Goal: Task Accomplishment & Management: Manage account settings

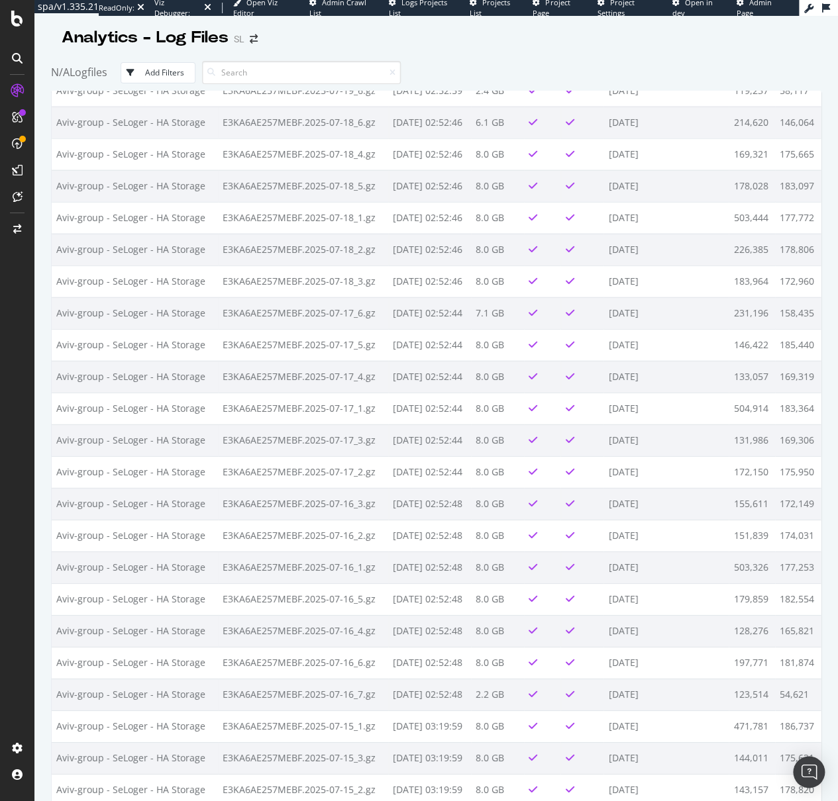
scroll to position [4908, 0]
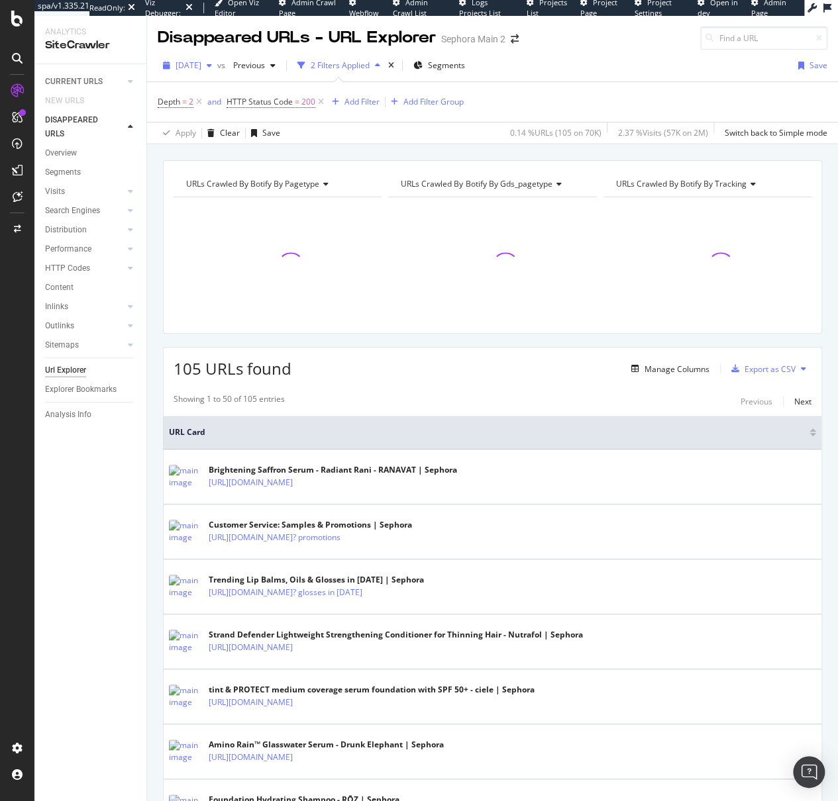
click at [201, 65] on span "[DATE]" at bounding box center [188, 65] width 26 height 11
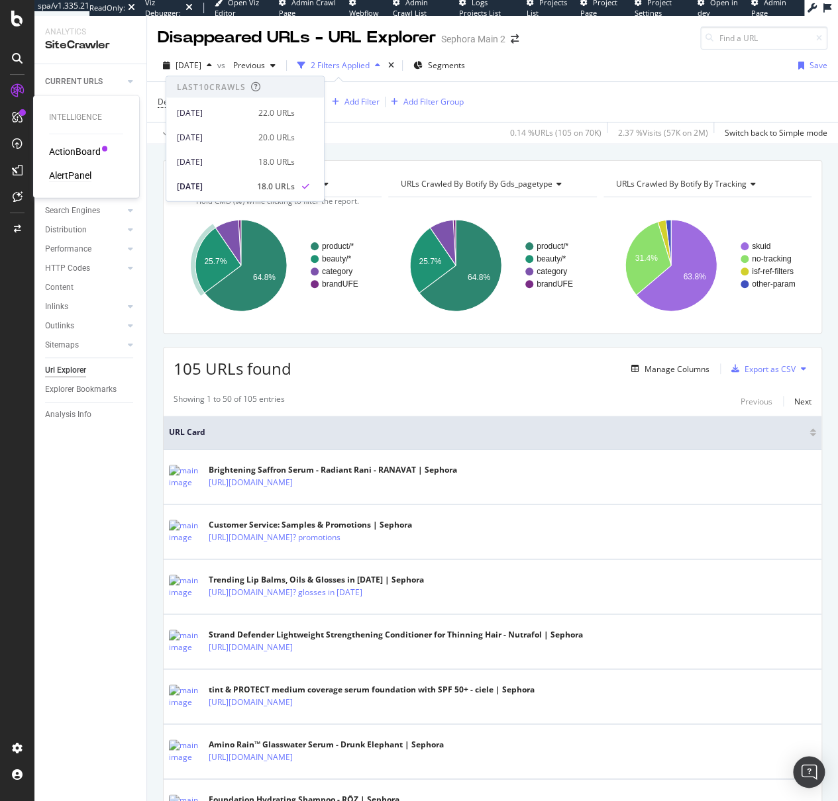
click at [80, 172] on div "AlertPanel" at bounding box center [70, 175] width 42 height 13
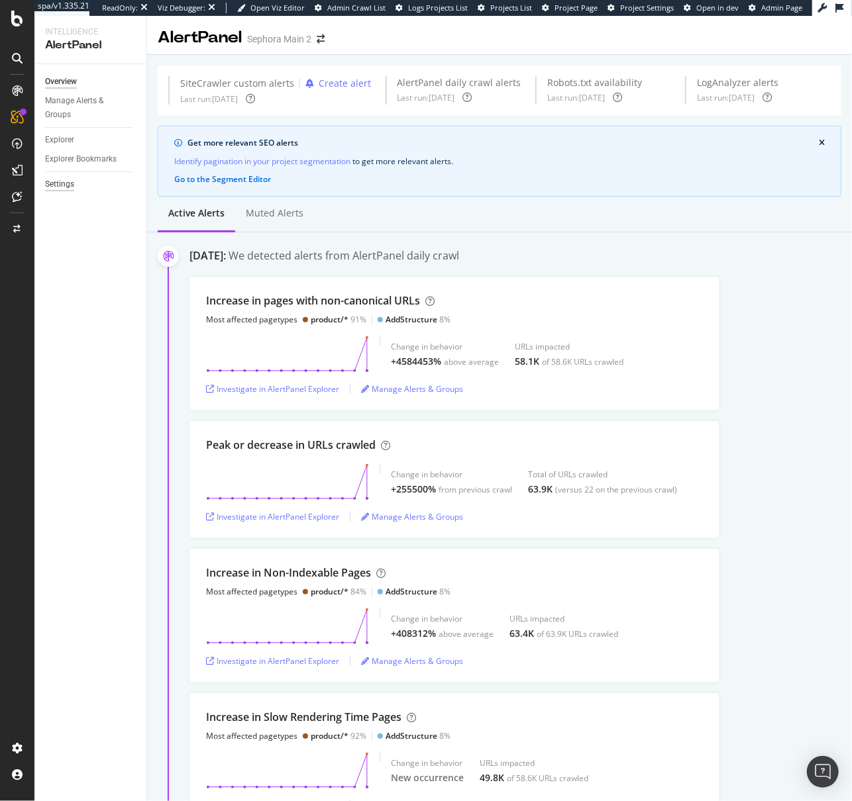
click at [64, 184] on div "Settings" at bounding box center [59, 184] width 29 height 14
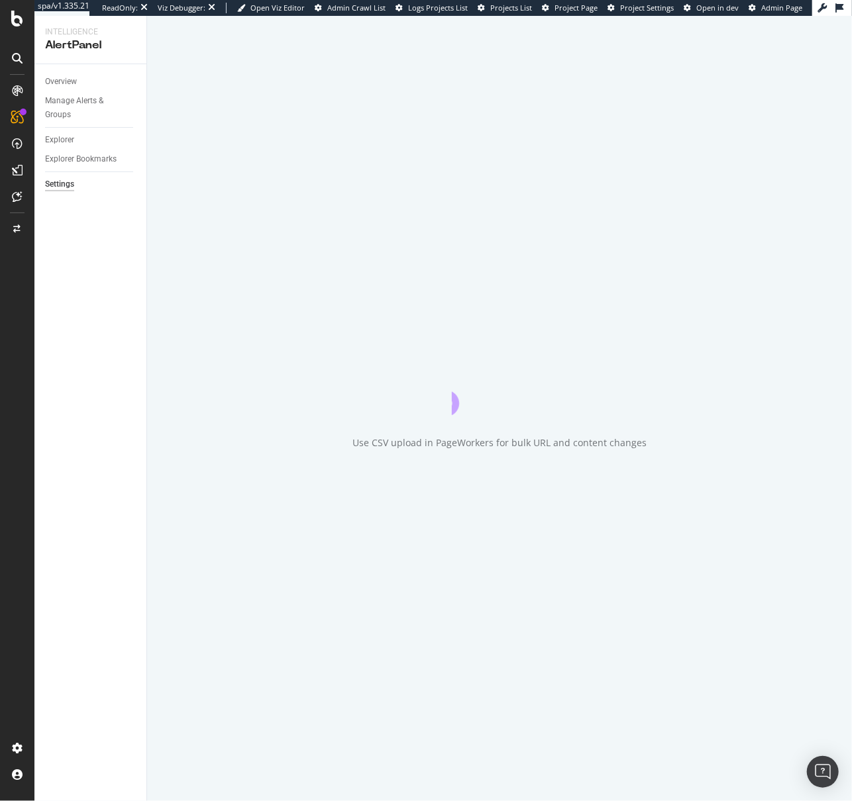
select select "02"
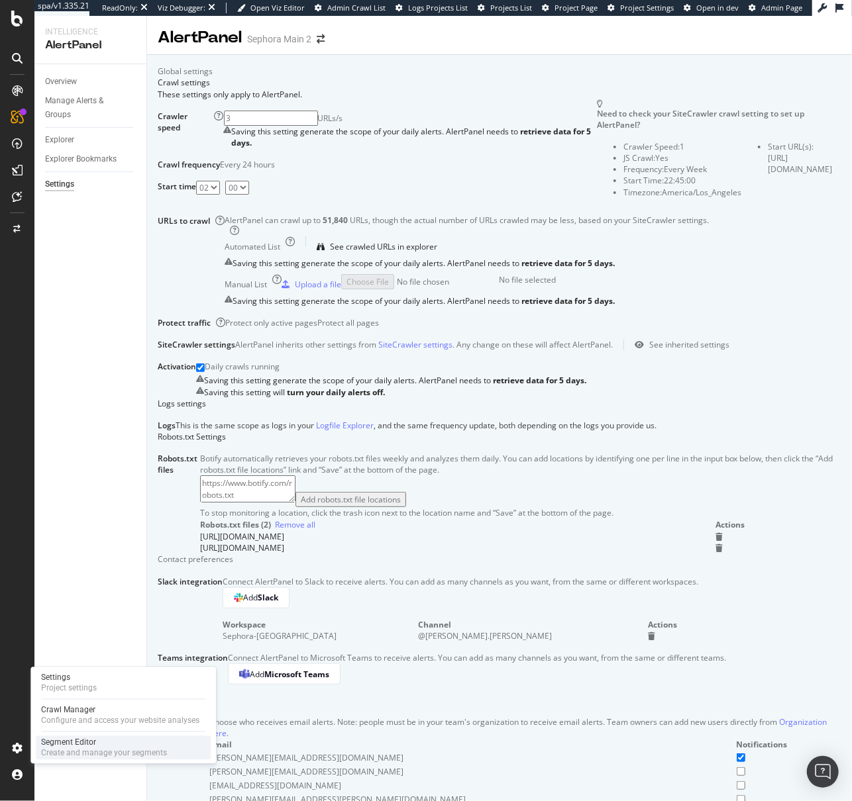
click at [55, 744] on div "Segment Editor" at bounding box center [104, 743] width 126 height 11
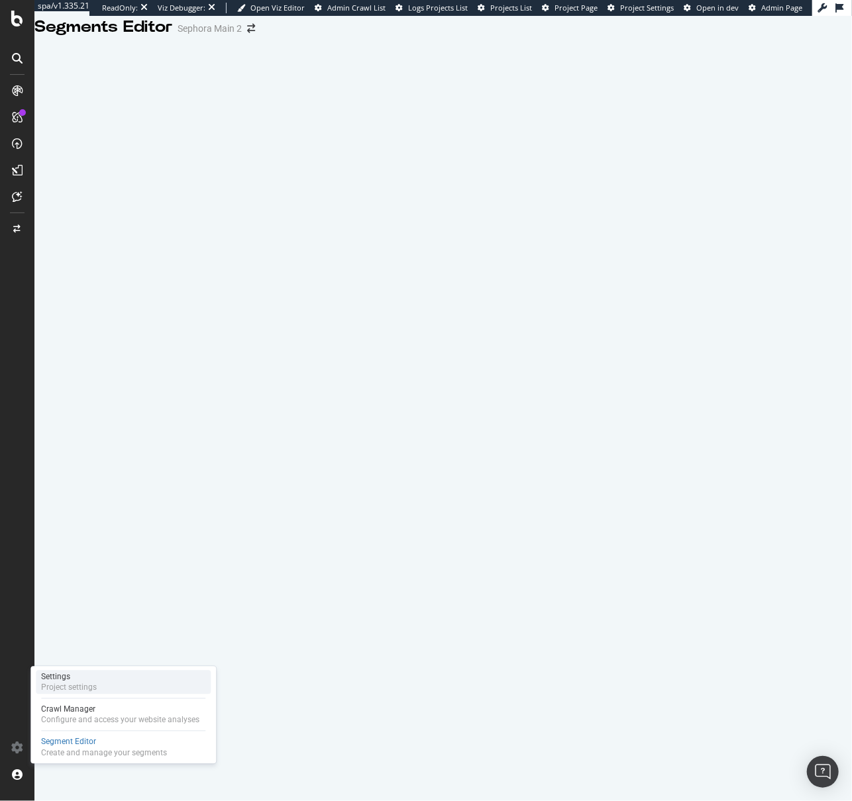
drag, startPoint x: 72, startPoint y: 685, endPoint x: 79, endPoint y: 685, distance: 7.3
click at [72, 685] on div "Project settings" at bounding box center [69, 687] width 56 height 11
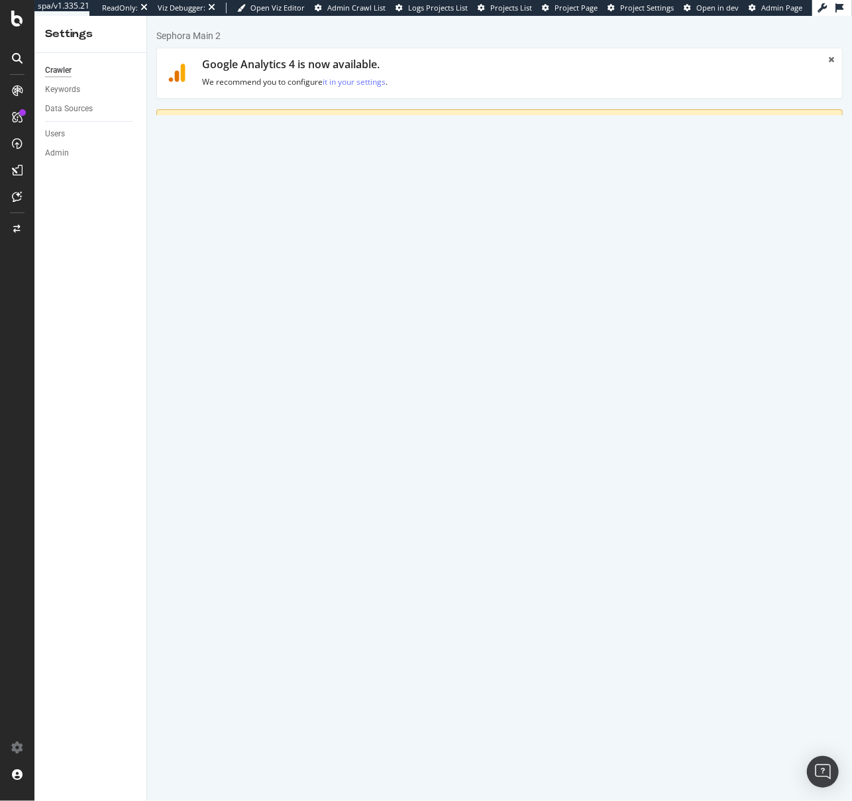
click at [282, 191] on link "Advanced Settings" at bounding box center [260, 194] width 102 height 36
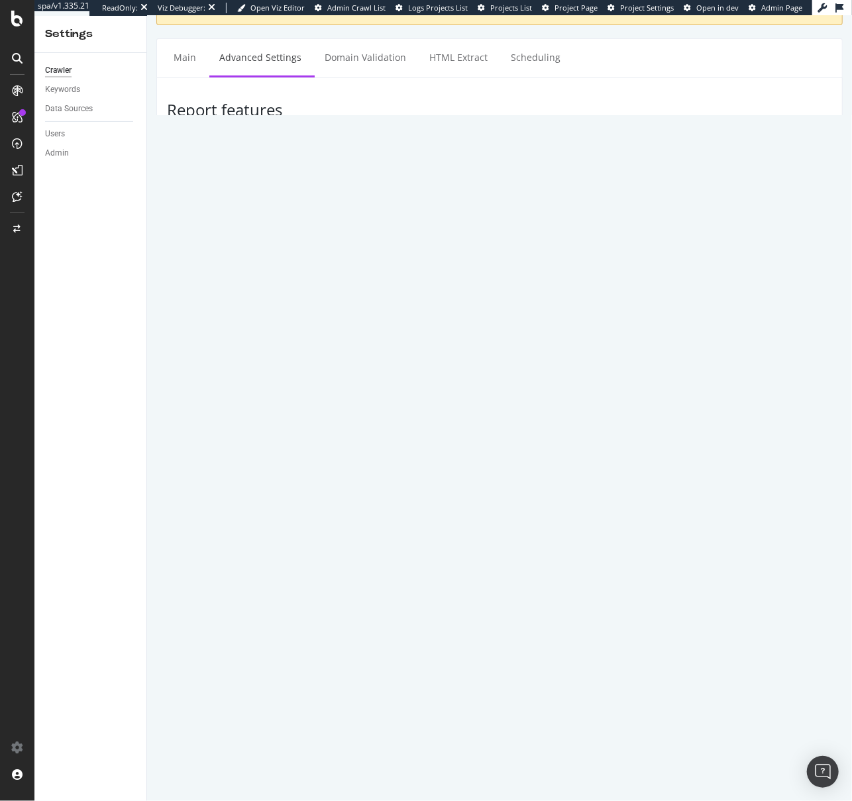
scroll to position [90, 0]
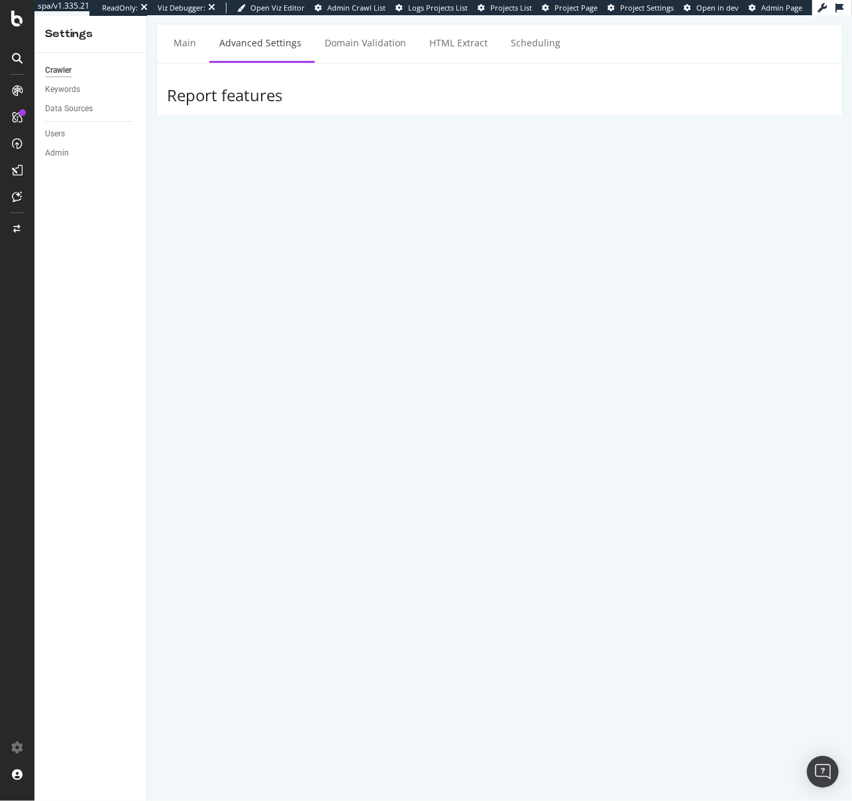
click at [473, 479] on input "Mozilla/5.0 (Linux; Android 10; K) AppleWebKit/537.36 (KHTML, like Gecko) Chrom…" at bounding box center [602, 468] width 457 height 23
paste input "6.0.1; Nexus 5X Build/MMB29P) AppleWebKit/537.36 (KHTML, like Gecko) Chrome/138…"
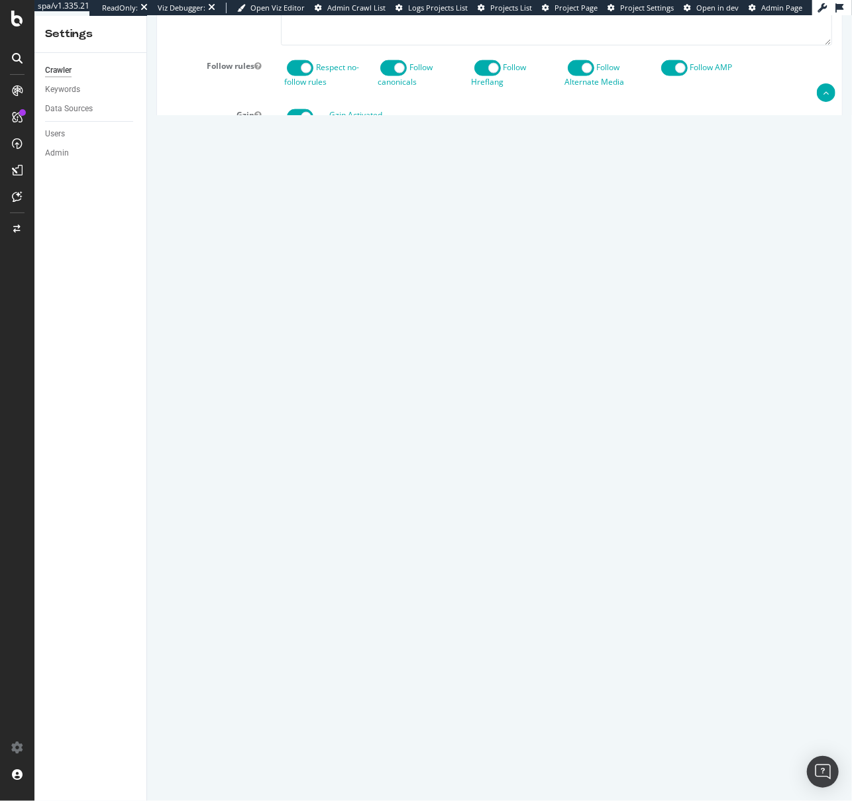
scroll to position [973, 0]
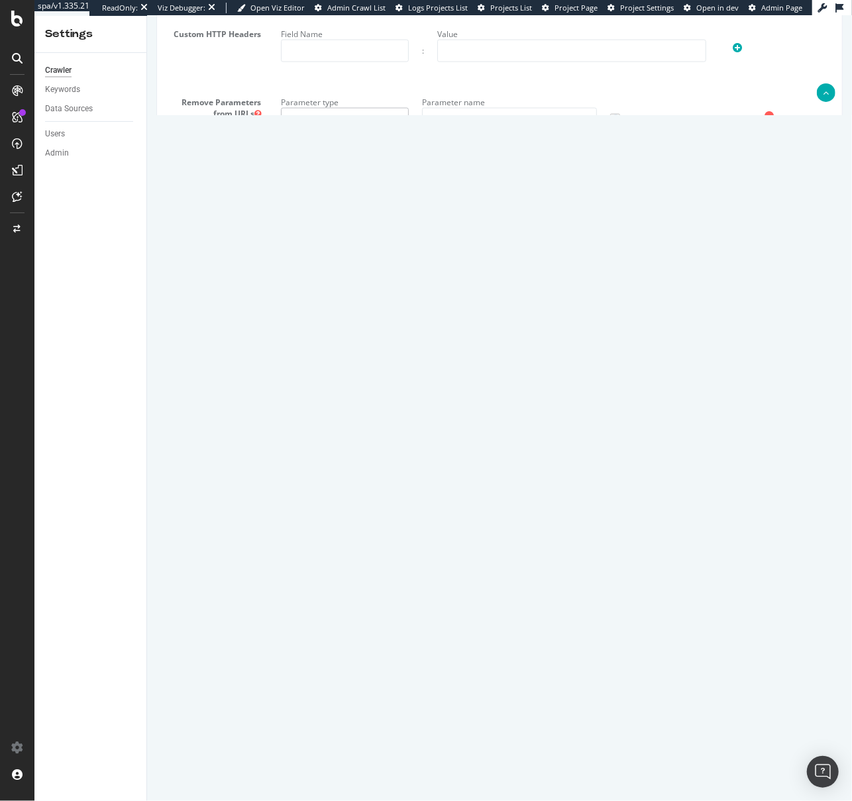
type input "Mozilla/5.0 (Linux; Android 6.0.1; Nexus 5X Build/MMB29P) AppleWebKit/537.36 (K…"
click at [450, 747] on button "Save" at bounding box center [448, 737] width 32 height 20
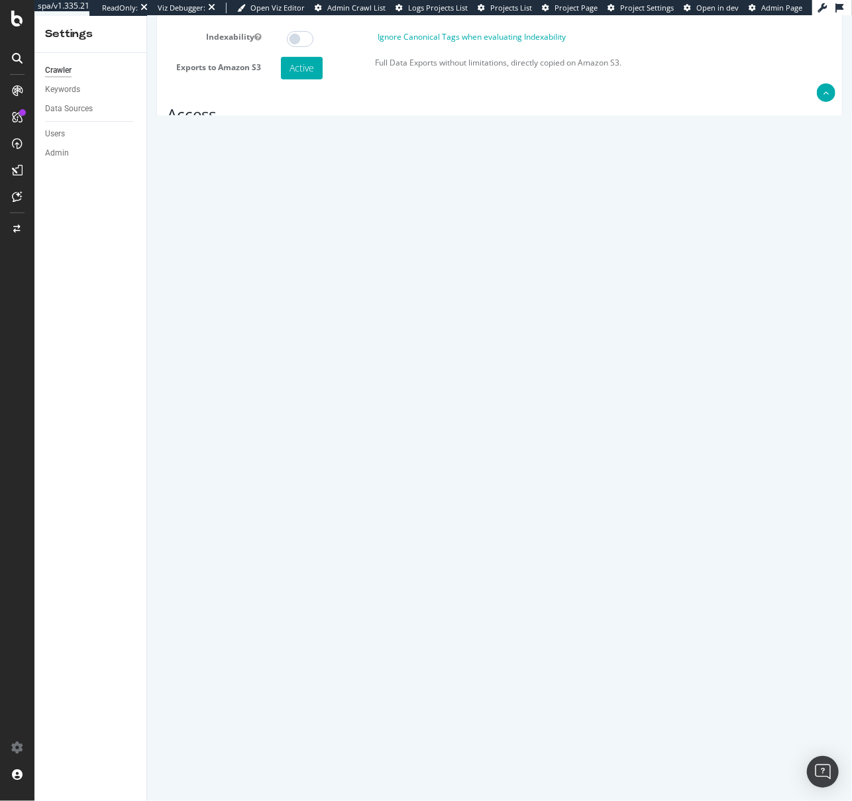
scroll to position [0, 339]
drag, startPoint x: 763, startPoint y: 349, endPoint x: 871, endPoint y: 352, distance: 108.0
click at [851, 352] on html "Sephora Main 2 × New Settings saved. Thanks. × Analyses on this project can't b…" at bounding box center [498, 634] width 705 height 1784
click at [632, 377] on div "Login phoebe" at bounding box center [531, 370] width 523 height 38
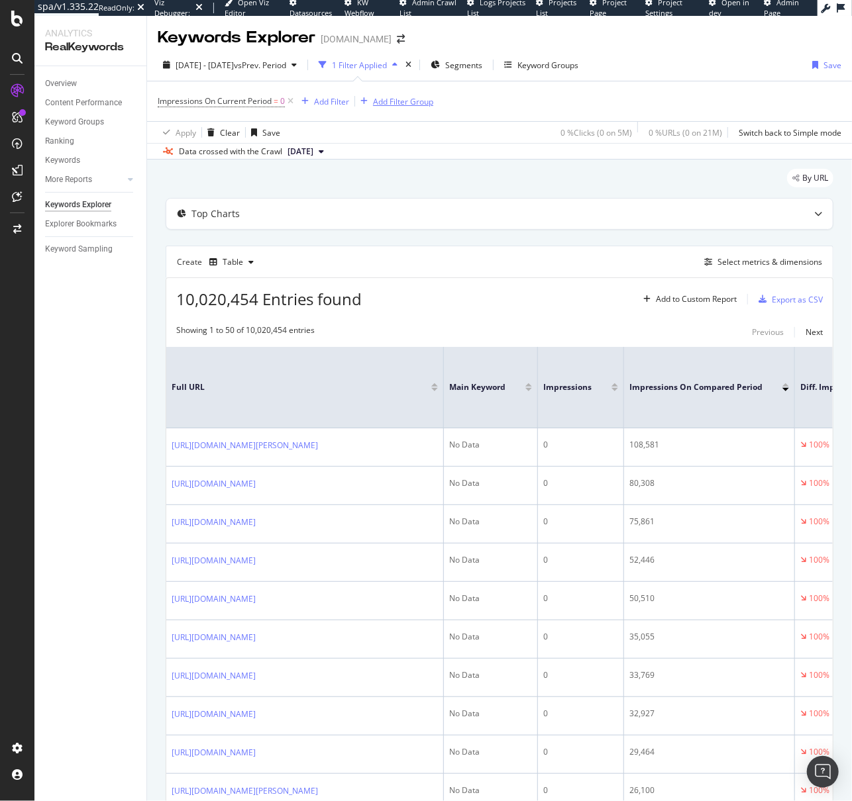
click at [427, 101] on div "Add Filter Group" at bounding box center [403, 101] width 60 height 11
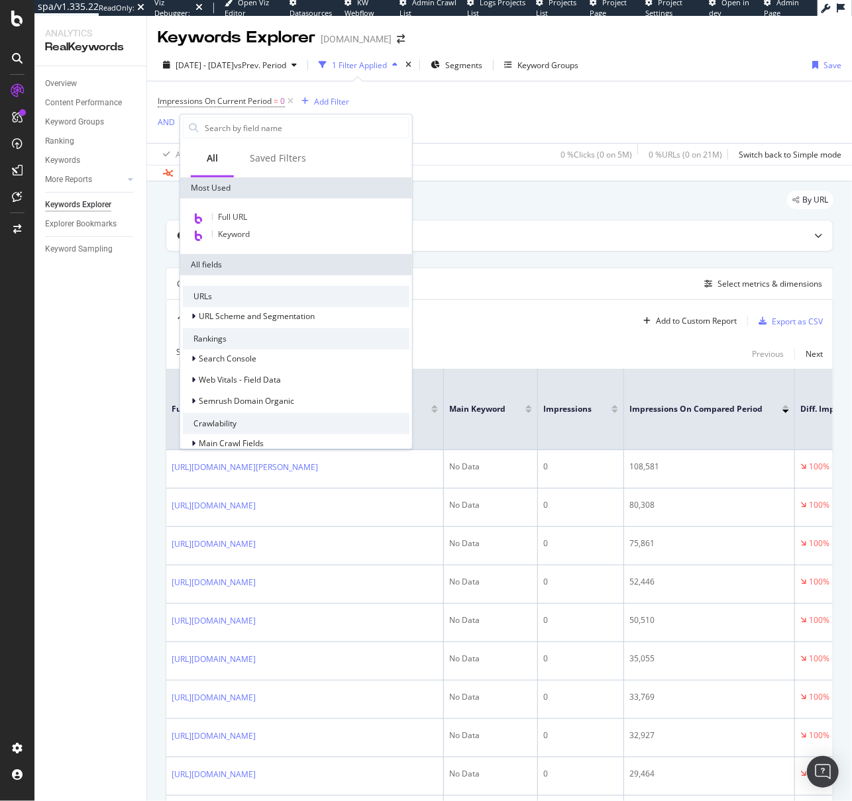
click at [511, 158] on div "2025 Jun. 1st - Jul. 25th vs Prev. Period 1 Filter Applied Segments Keyword Gro…" at bounding box center [499, 115] width 705 height 132
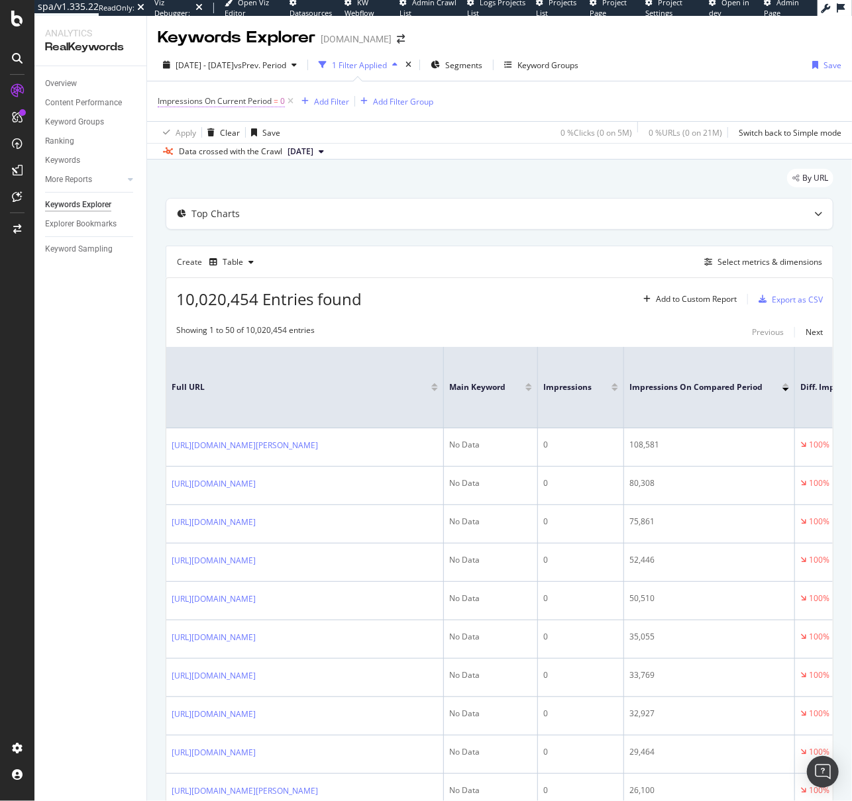
click at [244, 101] on span "Impressions On Current Period" at bounding box center [215, 100] width 114 height 11
click at [445, 190] on div "By URL" at bounding box center [499, 183] width 667 height 29
click at [412, 100] on div "Add Filter Group" at bounding box center [403, 101] width 60 height 11
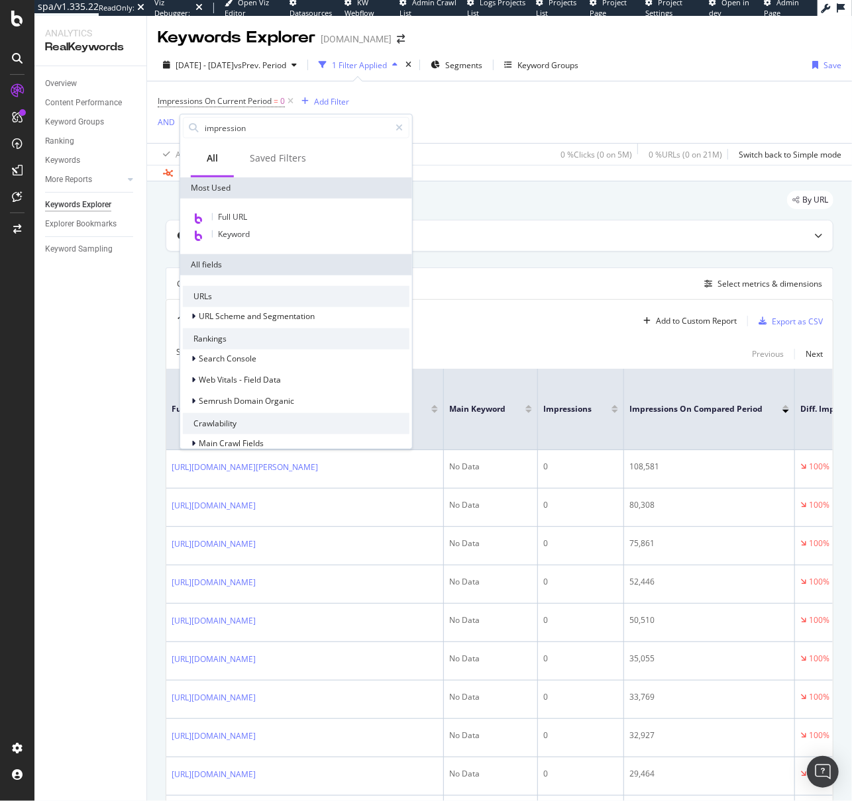
type input "impressions"
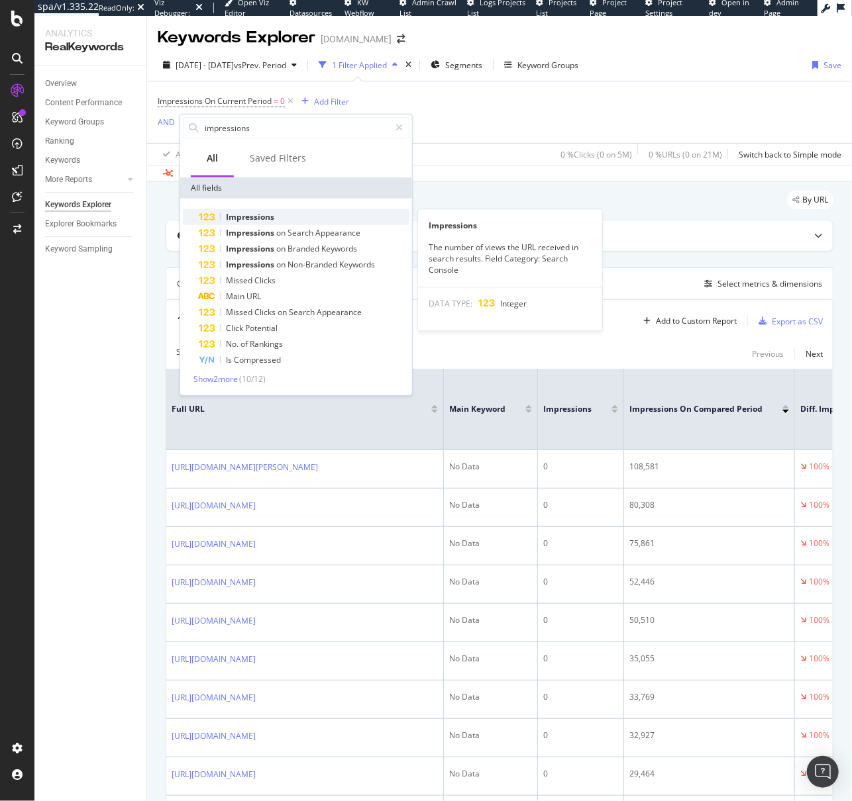
click at [313, 217] on div "Impressions" at bounding box center [304, 217] width 211 height 16
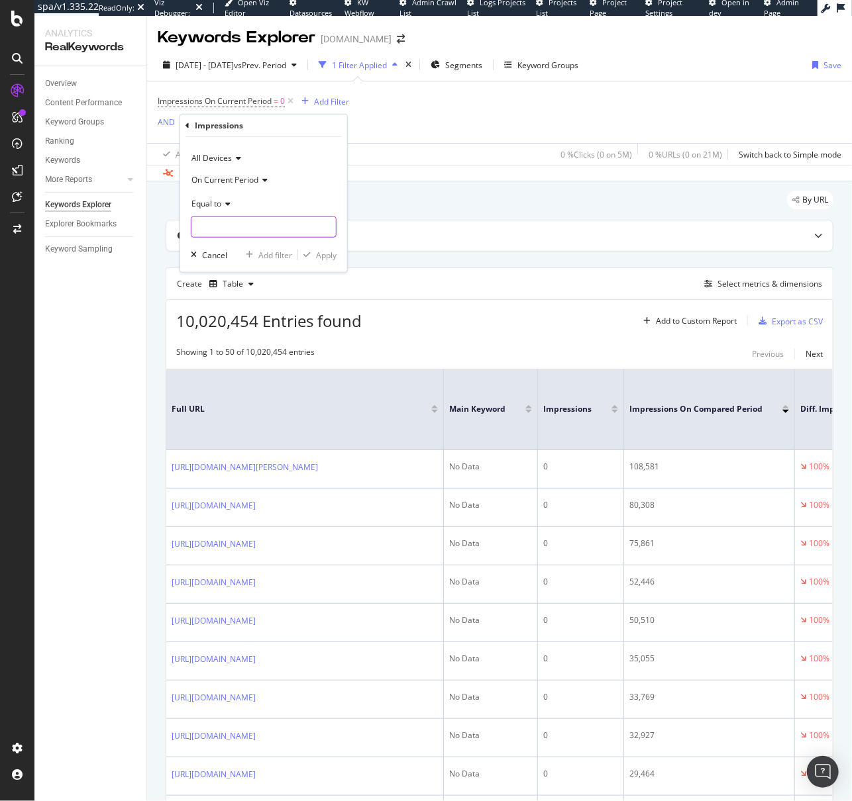
click at [305, 227] on input "number" at bounding box center [264, 227] width 146 height 21
type input "0"
click at [332, 252] on div "Apply" at bounding box center [326, 254] width 21 height 11
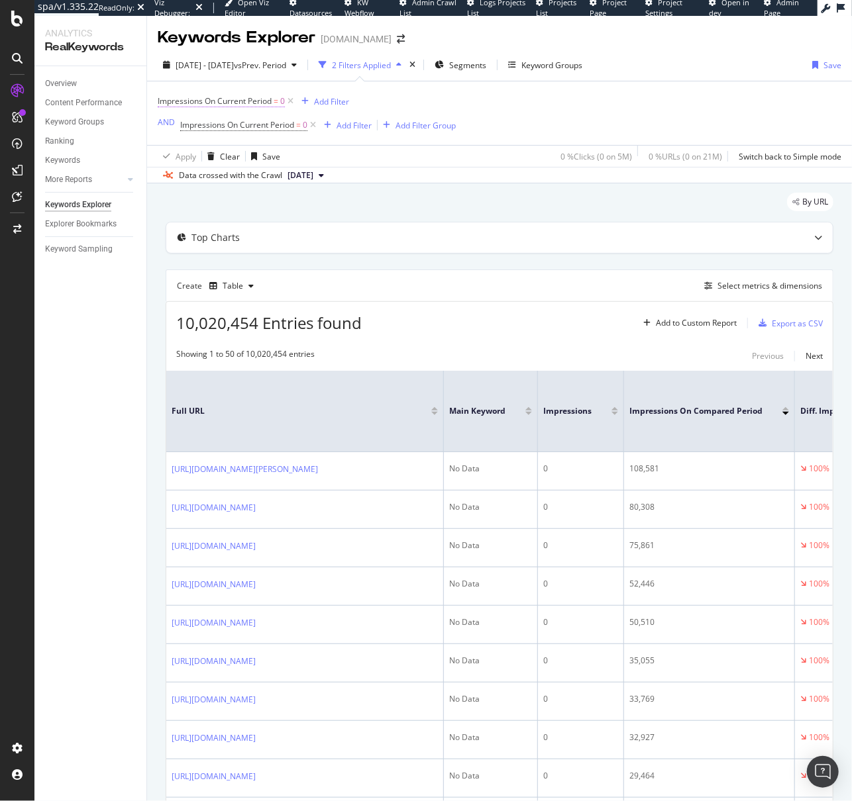
click at [227, 101] on span "Impressions On Current Period" at bounding box center [215, 100] width 114 height 11
click at [593, 97] on div "Impressions On Current Period = 0 Add Filter AND Impressions On Current Period …" at bounding box center [499, 113] width 683 height 64
click at [291, 97] on icon at bounding box center [290, 101] width 11 height 13
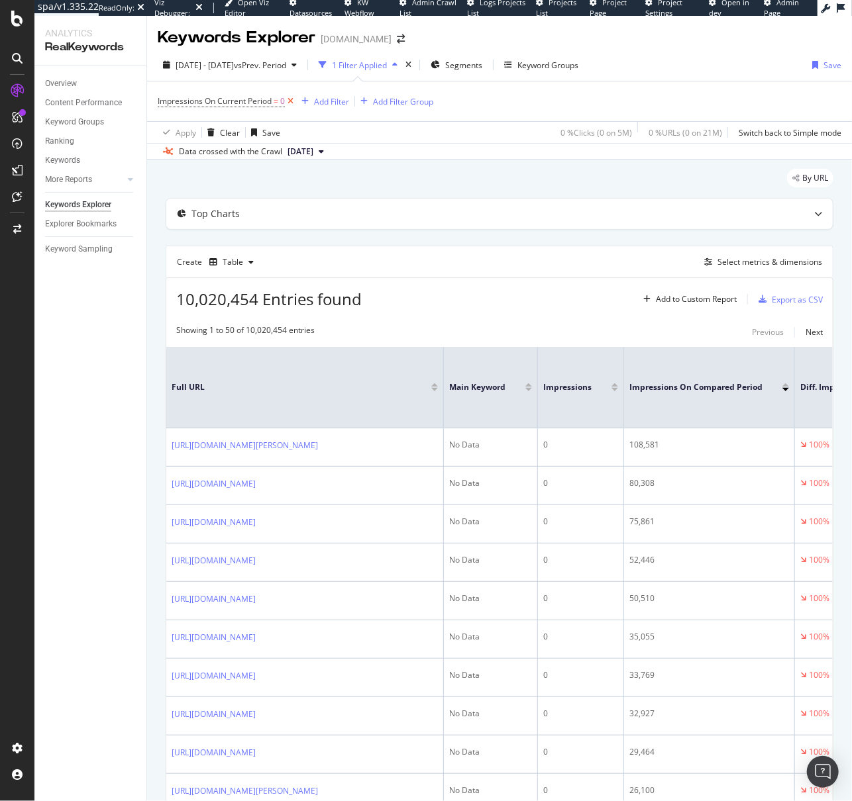
click at [291, 99] on icon at bounding box center [290, 101] width 11 height 13
